Goal: Information Seeking & Learning: Learn about a topic

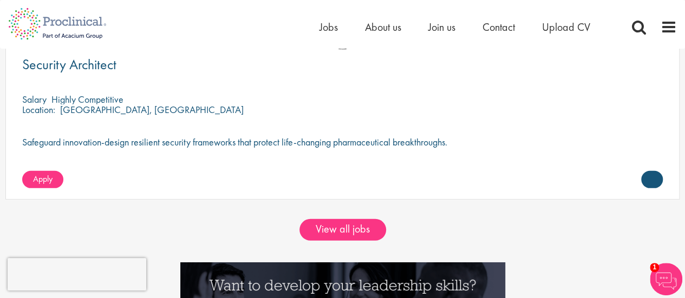
scroll to position [1478, 0]
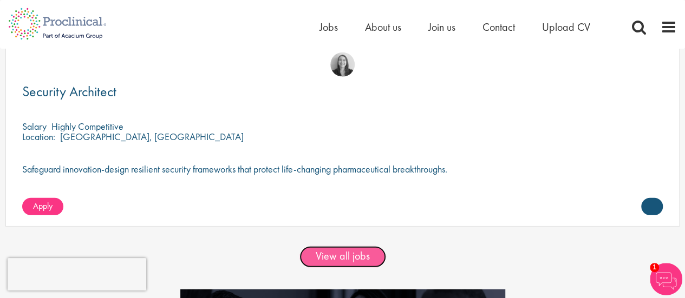
click at [340, 256] on link "View all jobs" at bounding box center [342, 257] width 87 height 22
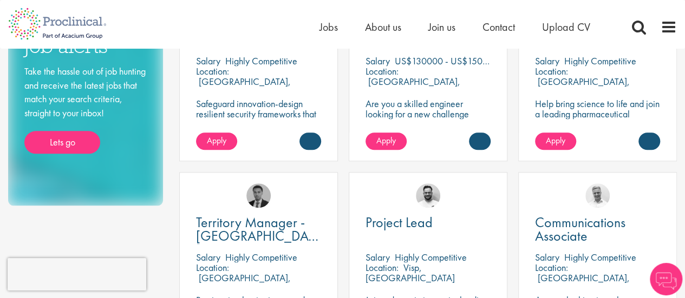
scroll to position [218, 0]
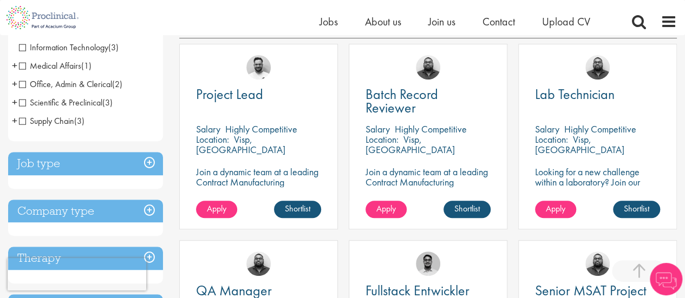
scroll to position [174, 0]
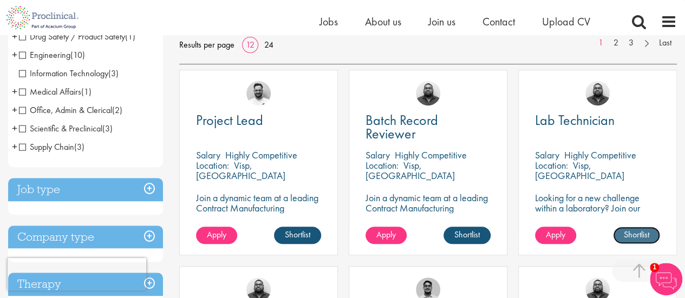
click at [636, 231] on link "Shortlist" at bounding box center [636, 235] width 47 height 17
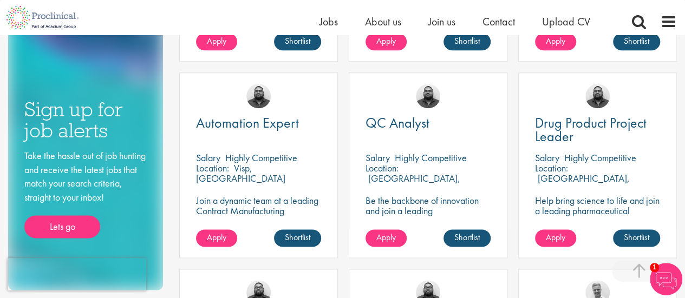
scroll to position [587, 0]
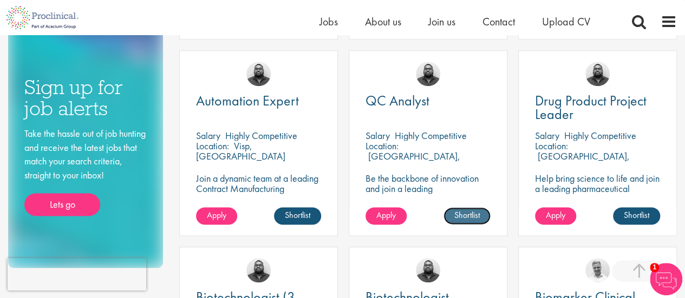
click at [474, 217] on link "Shortlist" at bounding box center [466, 215] width 47 height 17
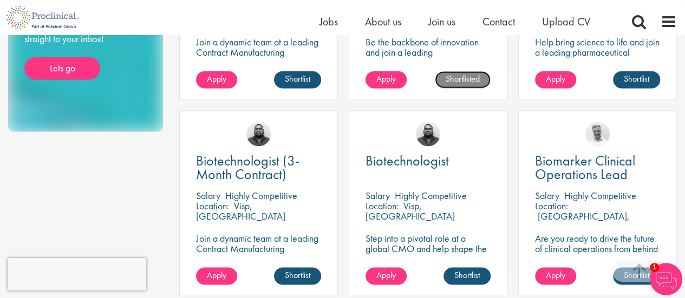
scroll to position [782, 0]
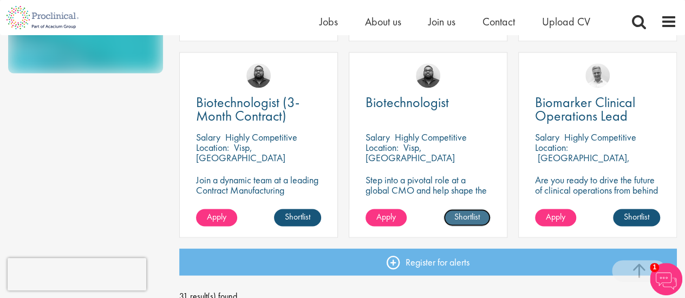
click at [468, 215] on link "Shortlist" at bounding box center [466, 217] width 47 height 17
click at [297, 214] on link "Shortlist" at bounding box center [297, 217] width 47 height 17
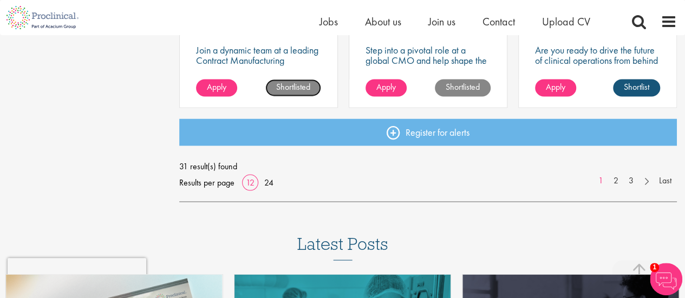
scroll to position [847, 0]
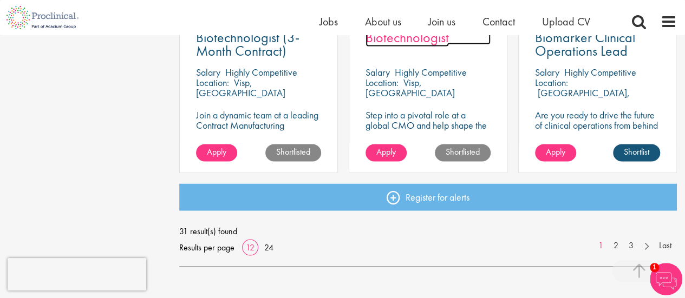
click at [395, 37] on span "Biotechnologist" at bounding box center [406, 37] width 83 height 18
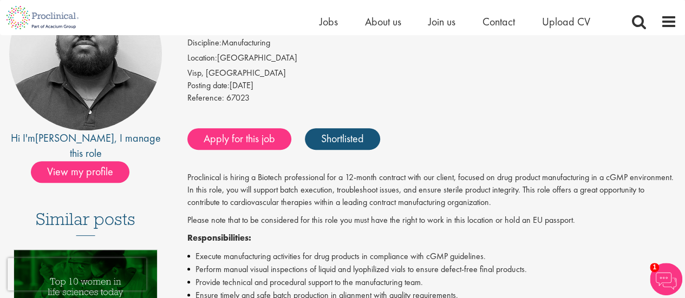
scroll to position [109, 0]
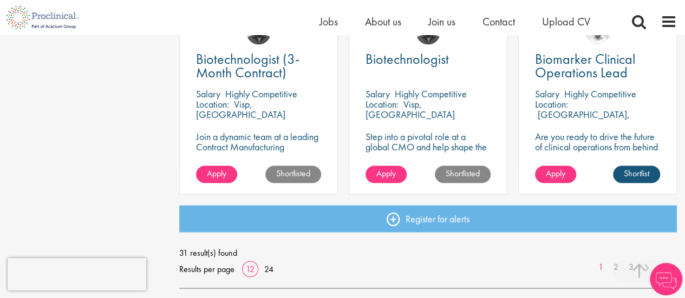
scroll to position [760, 0]
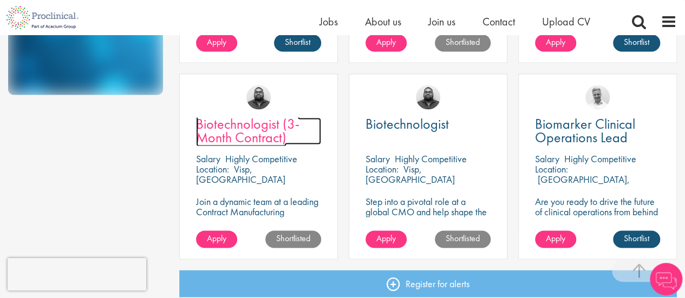
click at [240, 143] on span "Biotechnologist (3-Month Contract)" at bounding box center [247, 131] width 103 height 32
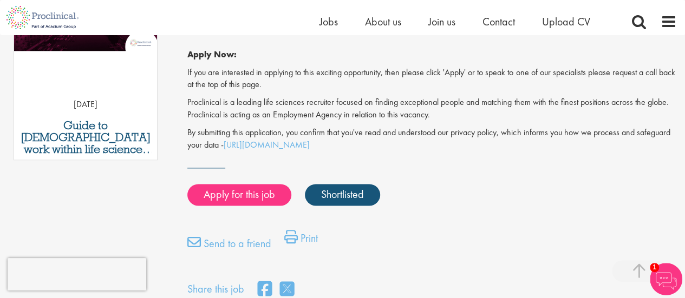
scroll to position [652, 0]
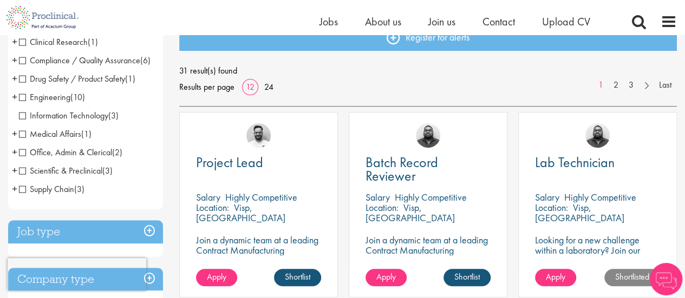
scroll to position [121, 0]
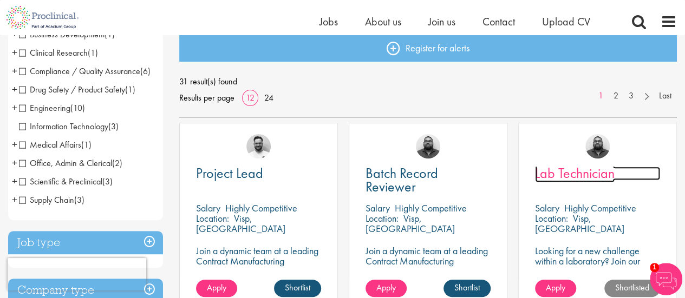
click at [598, 170] on span "Lab Technician" at bounding box center [575, 173] width 80 height 18
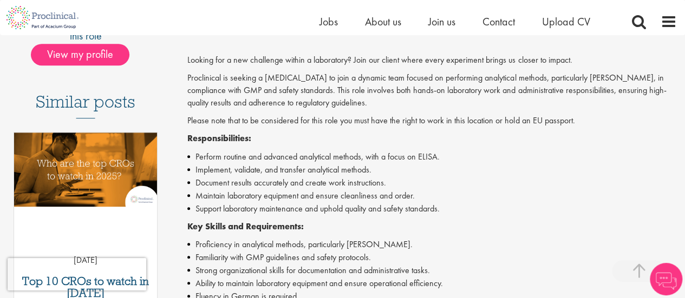
scroll to position [265, 0]
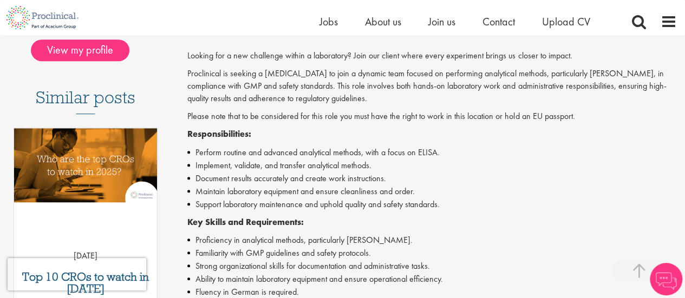
click at [302, 140] on div "Looking for a new challenge within a laboratory? Join our client where every ex…" at bounding box center [431, 235] width 489 height 370
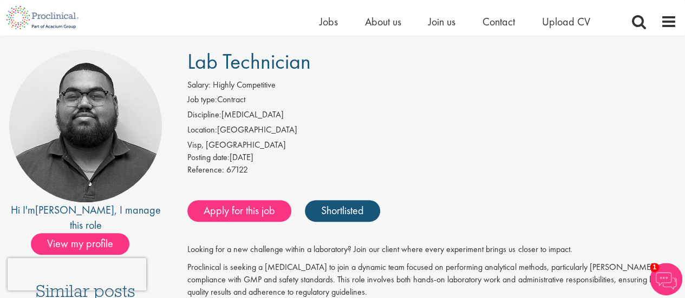
scroll to position [70, 0]
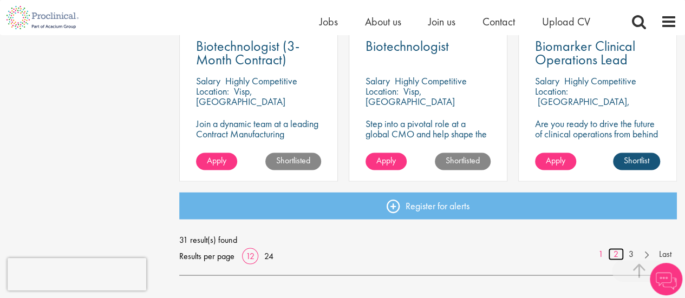
click at [614, 255] on link "2" at bounding box center [616, 254] width 16 height 12
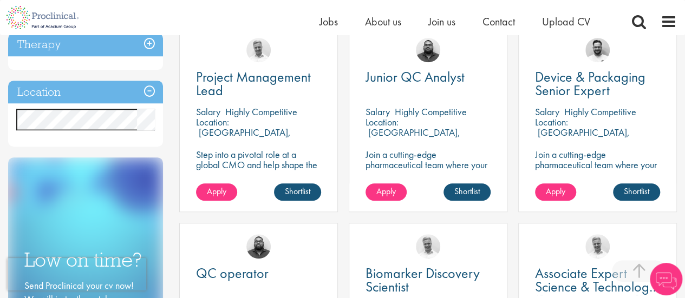
scroll to position [414, 0]
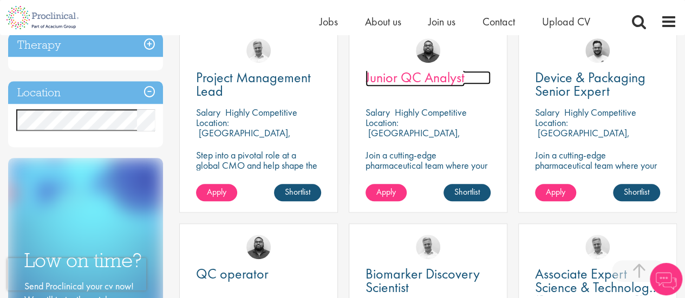
click at [430, 78] on span "Junior QC Analyst" at bounding box center [414, 77] width 99 height 18
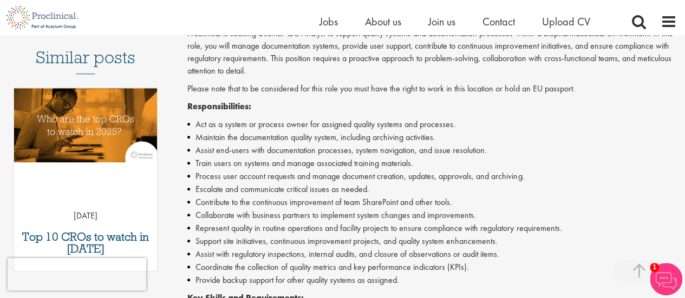
scroll to position [284, 0]
